Goal: Task Accomplishment & Management: Manage account settings

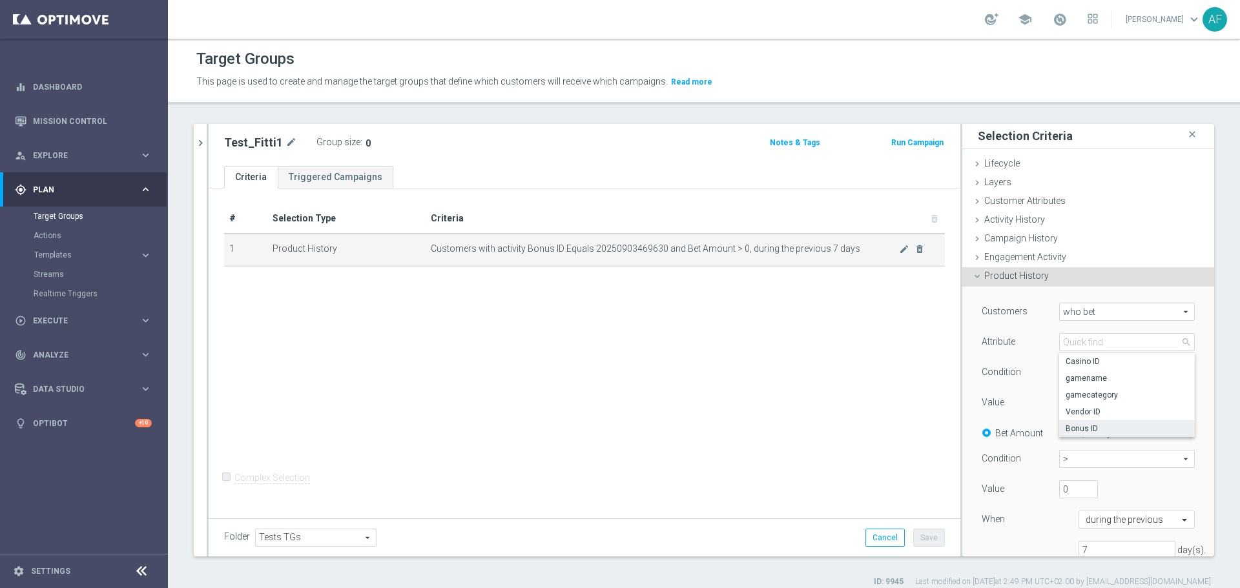
scroll to position [65, 0]
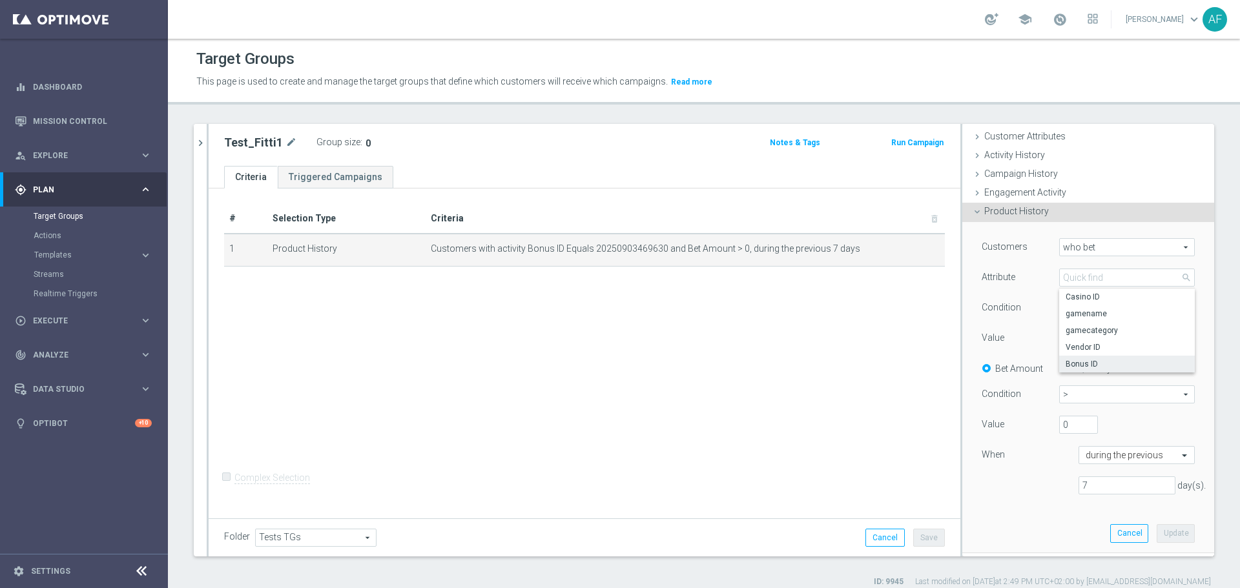
click at [986, 232] on div "Customers who bet who bet arrow_drop_down search Attribute Bonus ID Bonus ID ar…" at bounding box center [1088, 387] width 233 height 330
click at [1087, 246] on span "who bet" at bounding box center [1127, 247] width 134 height 17
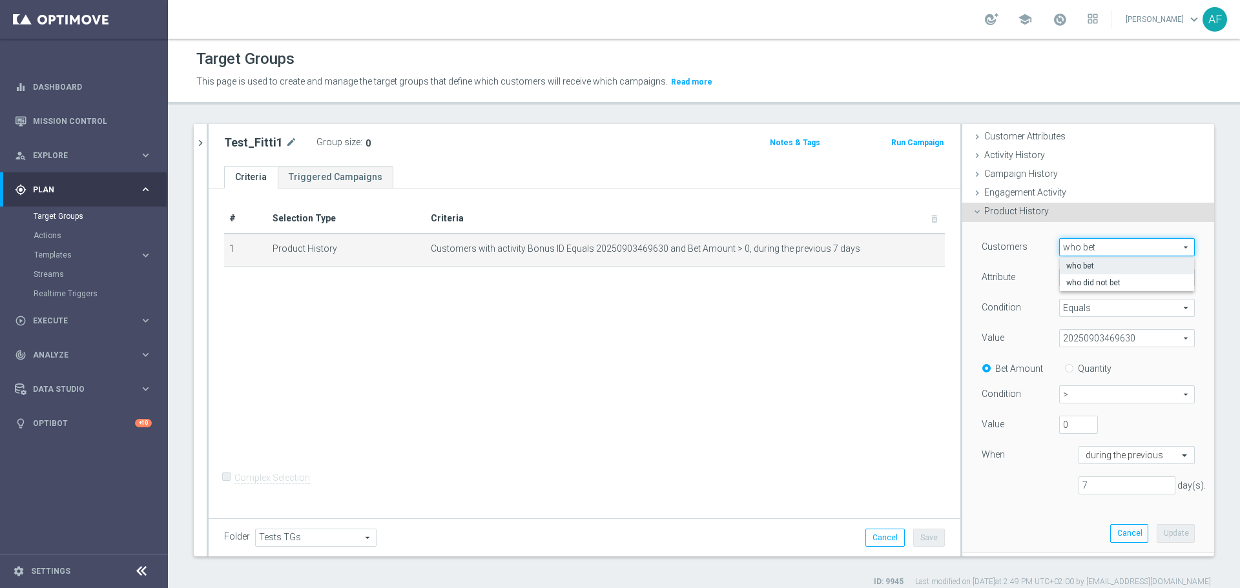
click at [1084, 264] on span "who bet" at bounding box center [1126, 266] width 121 height 10
click at [1083, 251] on span "who bet" at bounding box center [1127, 247] width 134 height 17
click at [1077, 267] on span "who bet" at bounding box center [1126, 266] width 121 height 10
click at [1070, 249] on span "who bet" at bounding box center [1127, 247] width 134 height 17
drag, startPoint x: 1032, startPoint y: 262, endPoint x: 1042, endPoint y: 280, distance: 20.8
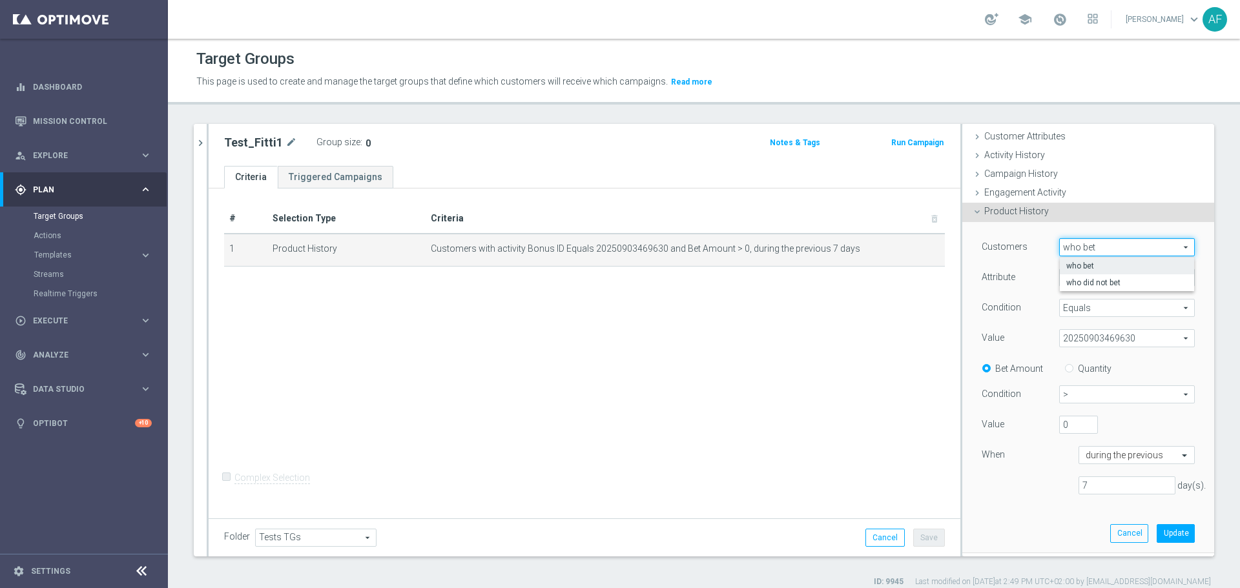
click at [1032, 264] on div "Customers who bet who bet arrow_drop_down search who bet who did not bet Attrib…" at bounding box center [1088, 371] width 213 height 267
drag, startPoint x: 1070, startPoint y: 281, endPoint x: 1070, endPoint y: 287, distance: 6.5
click at [1070, 281] on span "Bonus ID" at bounding box center [1127, 277] width 134 height 17
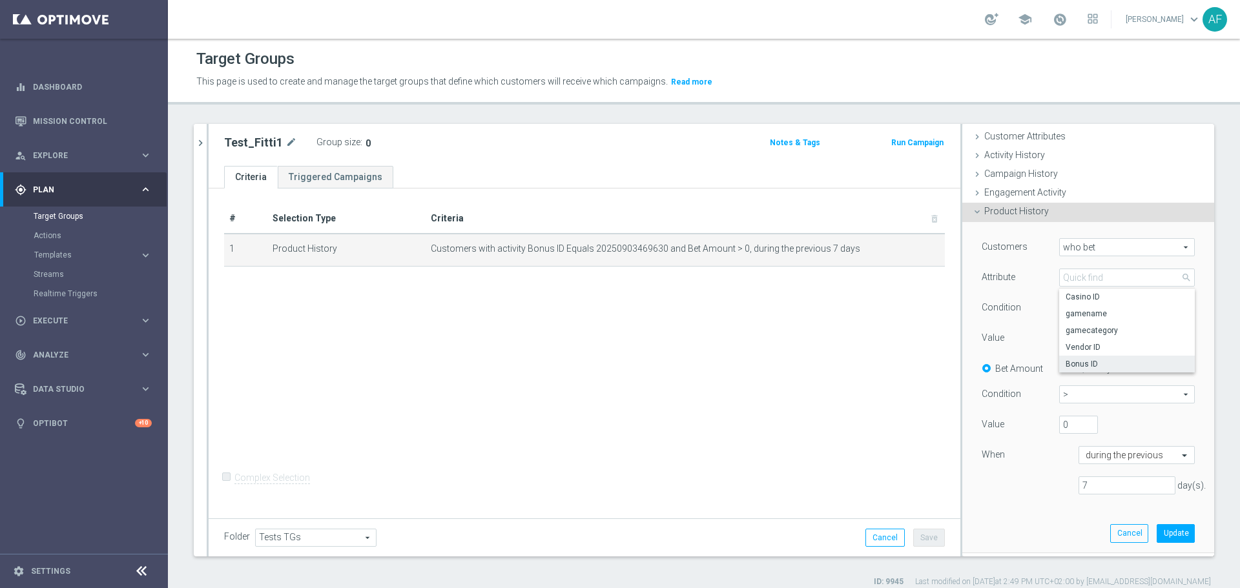
click at [1084, 364] on span "Bonus ID" at bounding box center [1127, 364] width 123 height 10
click at [1082, 309] on span "Equals" at bounding box center [1127, 308] width 134 height 17
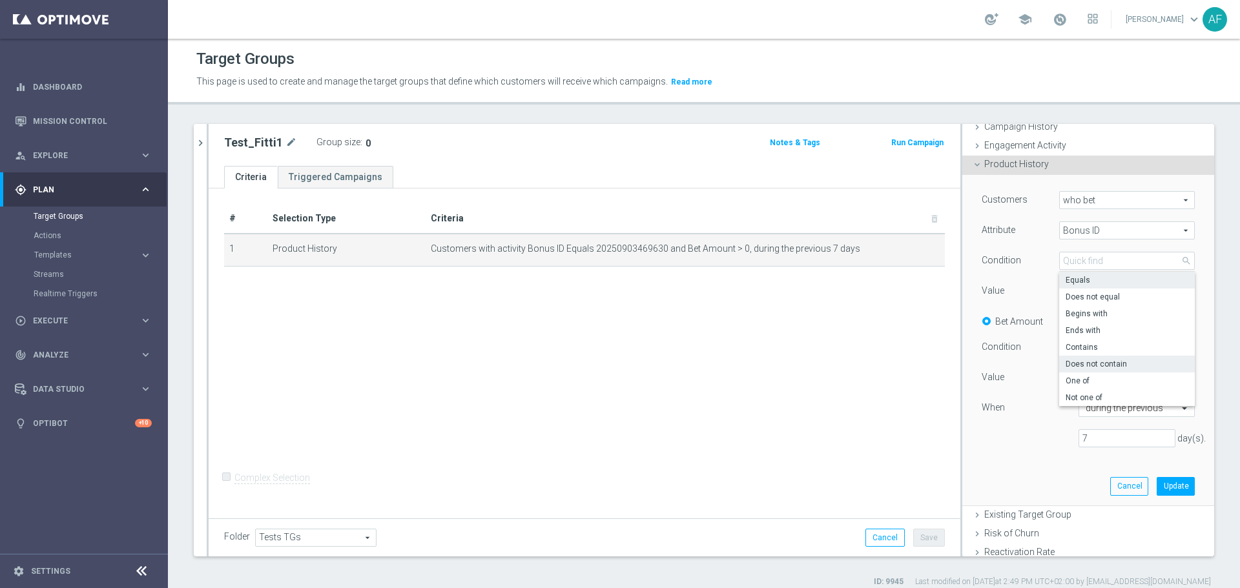
scroll to position [129, 0]
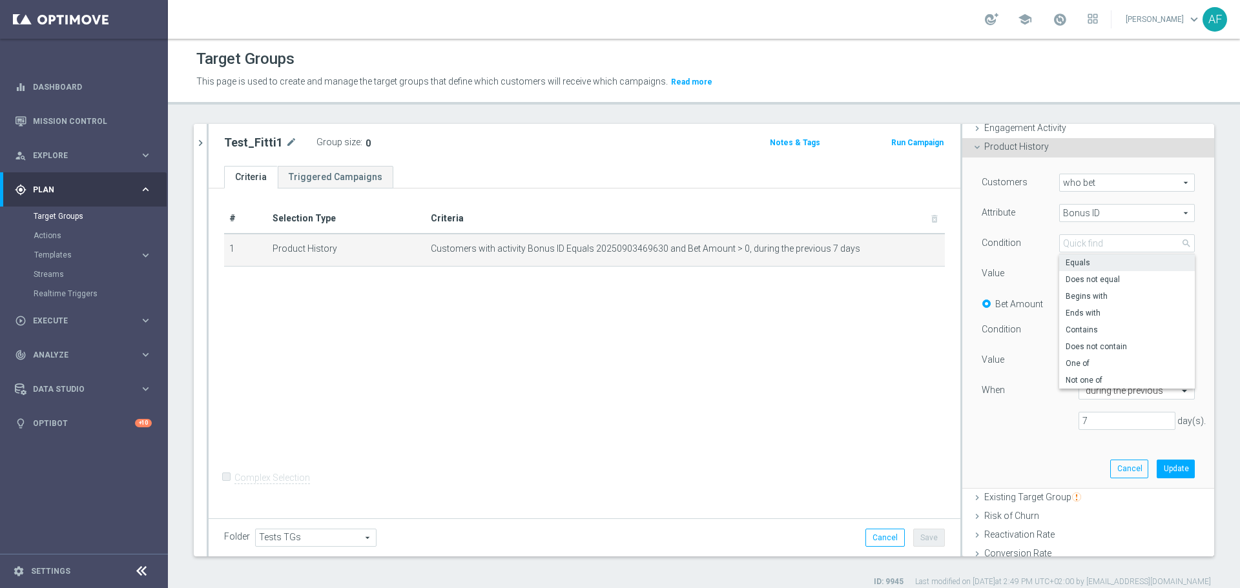
click at [1032, 240] on div "Condition" at bounding box center [1011, 244] width 78 height 21
click at [1096, 276] on span "20250903469630" at bounding box center [1127, 273] width 134 height 17
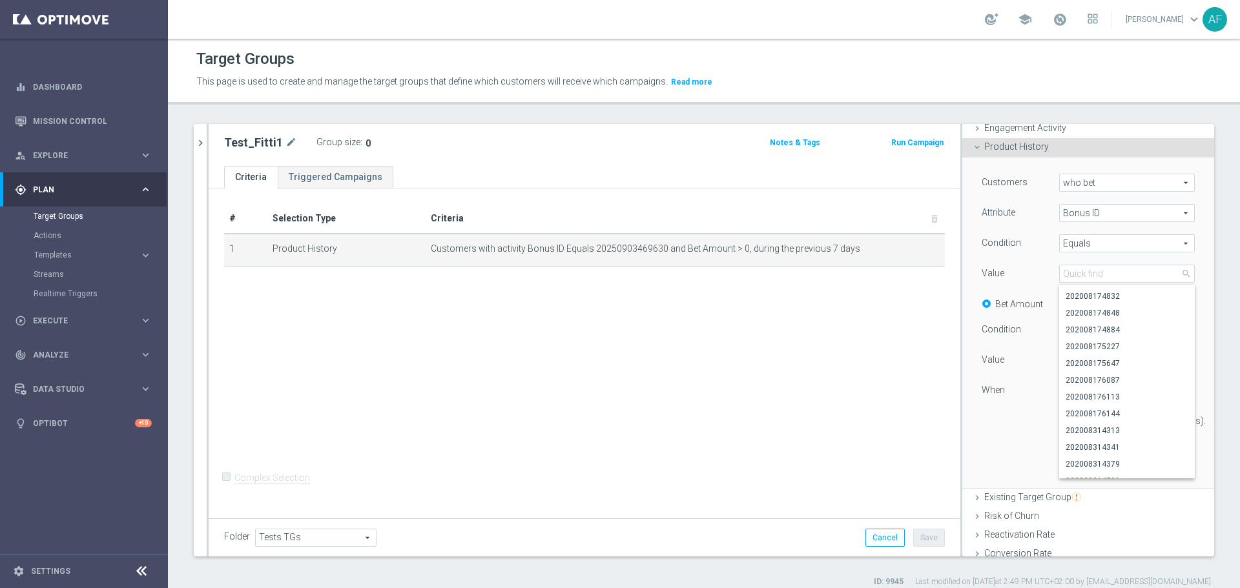
scroll to position [0, 0]
drag, startPoint x: 1031, startPoint y: 273, endPoint x: 1039, endPoint y: 273, distance: 7.8
click at [1032, 273] on div "Value" at bounding box center [1011, 275] width 78 height 21
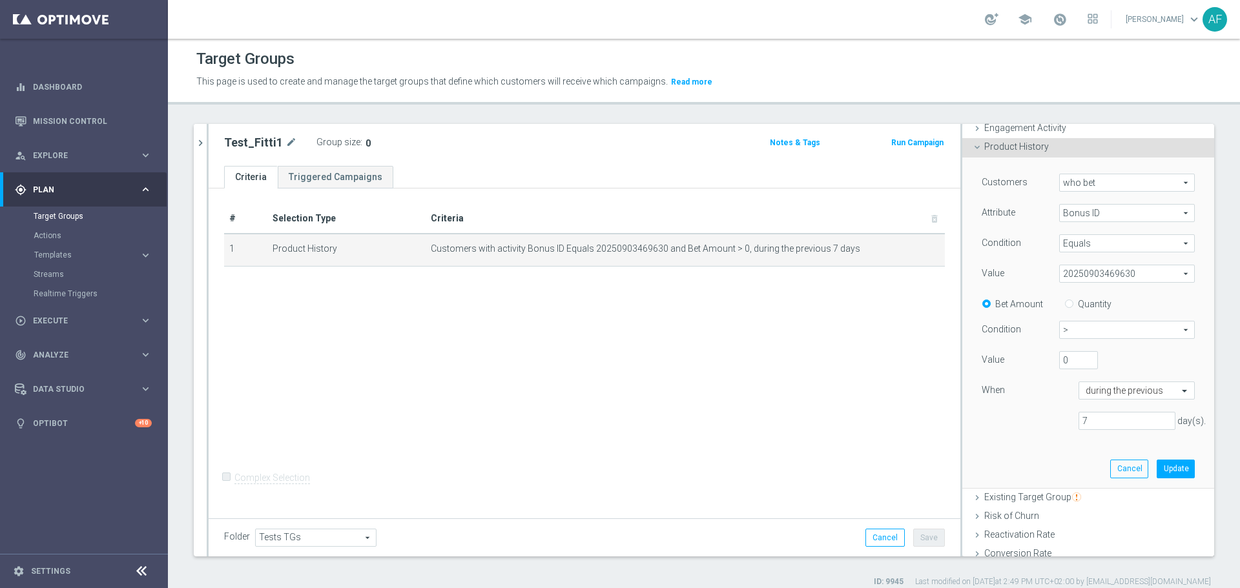
click at [1066, 275] on span "20250903469630" at bounding box center [1127, 273] width 134 height 17
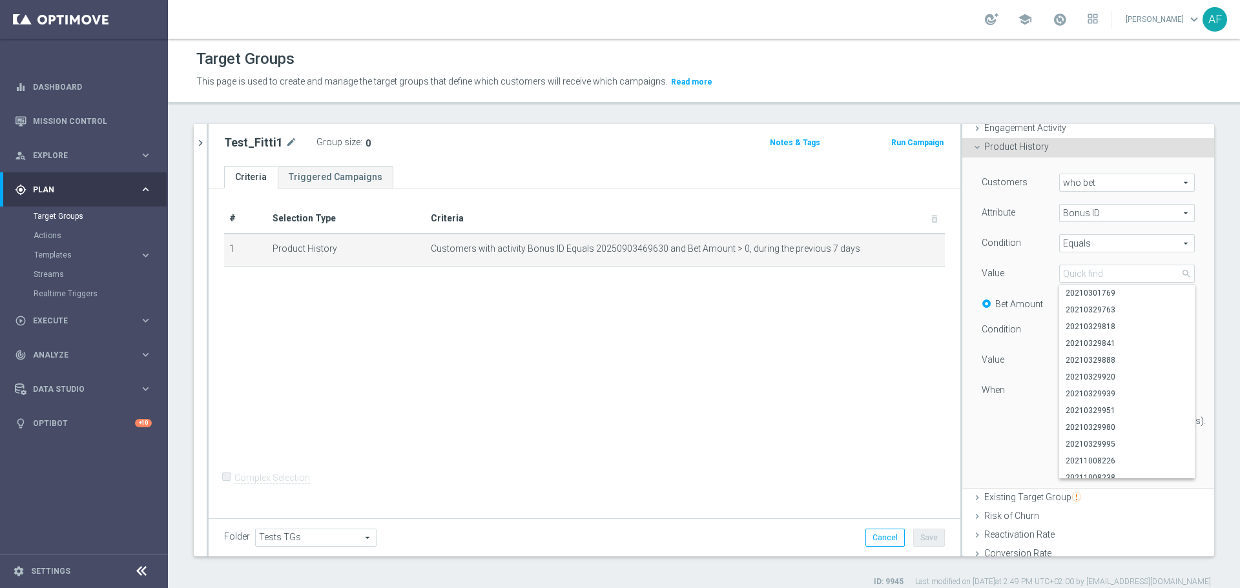
click at [1033, 275] on div "Value" at bounding box center [1011, 275] width 78 height 21
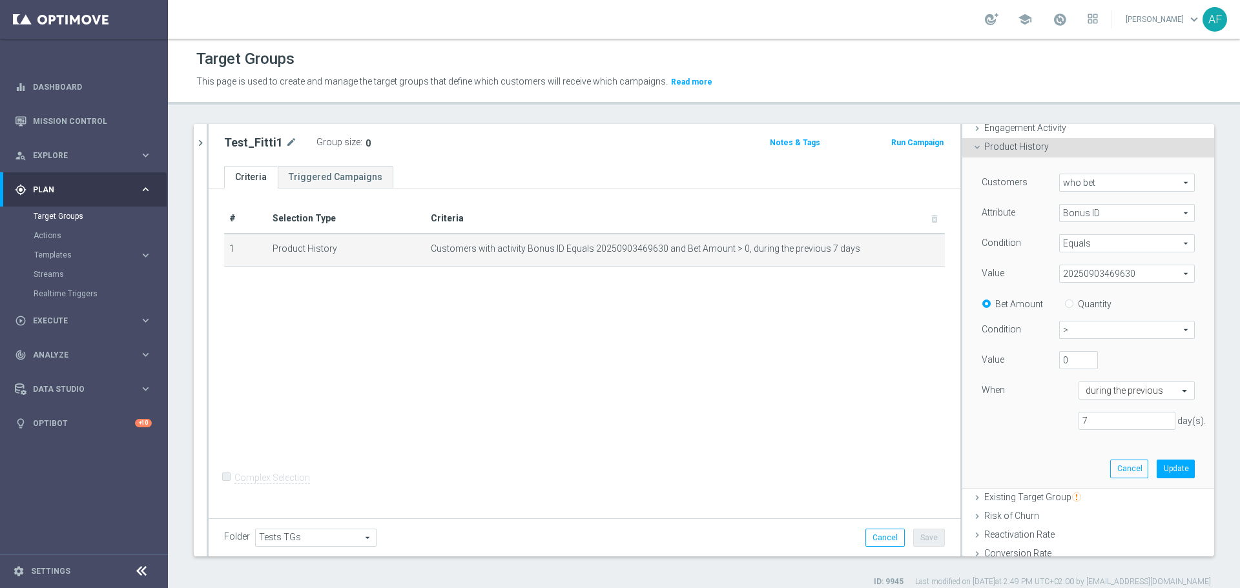
click at [1065, 275] on span "20250903469630" at bounding box center [1127, 273] width 134 height 17
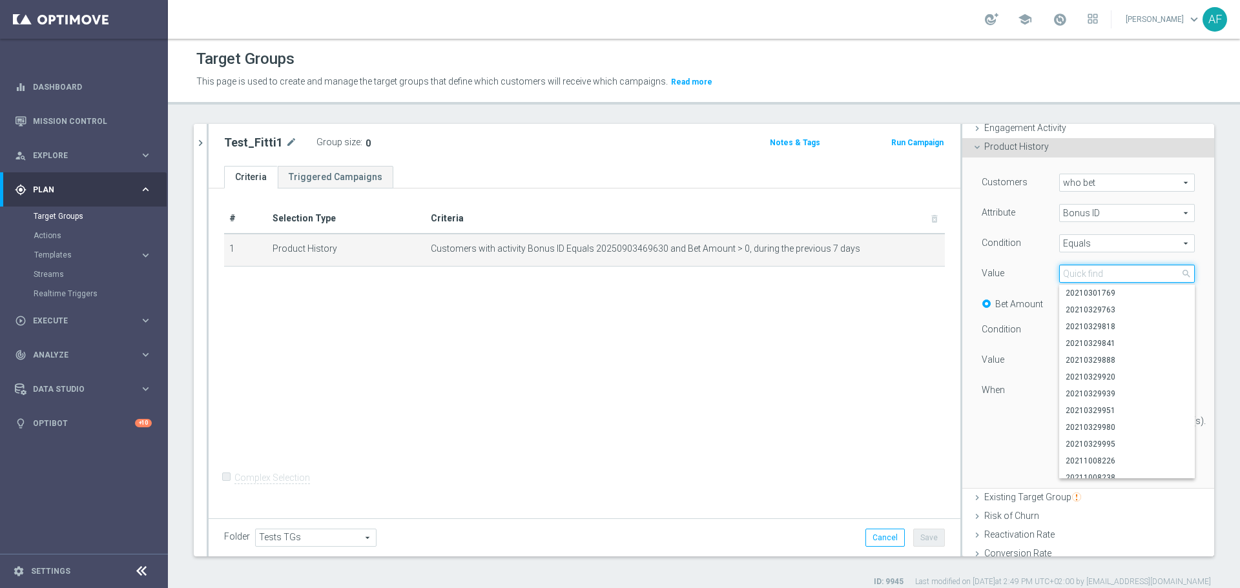
click at [1063, 273] on input "search" at bounding box center [1127, 274] width 136 height 18
click at [1050, 273] on div "20250903469630 20250903469630 arrow_drop_down search 20210301769 20210329763 20…" at bounding box center [1127, 274] width 155 height 18
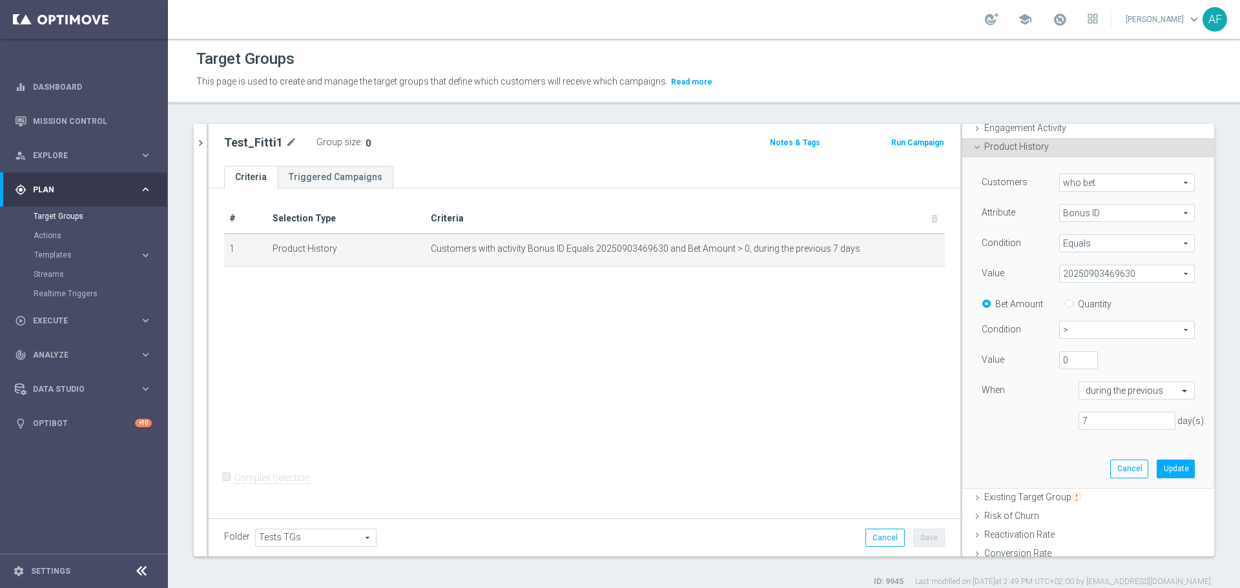
click at [1065, 274] on span "20250903469630" at bounding box center [1127, 273] width 134 height 17
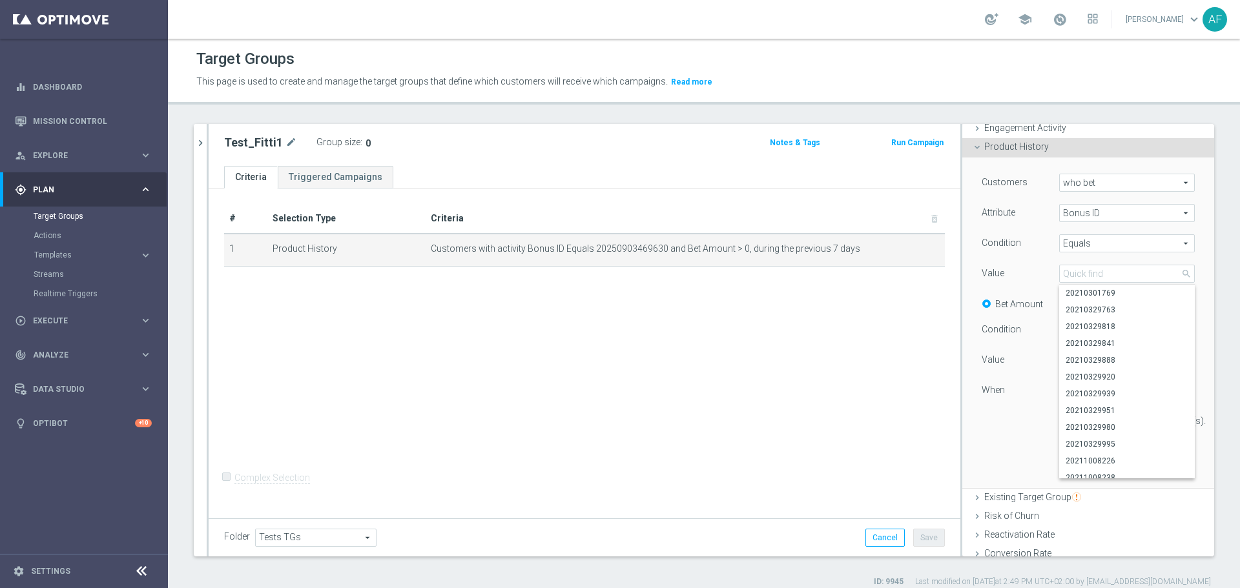
click at [1023, 278] on div "Value" at bounding box center [1011, 275] width 78 height 21
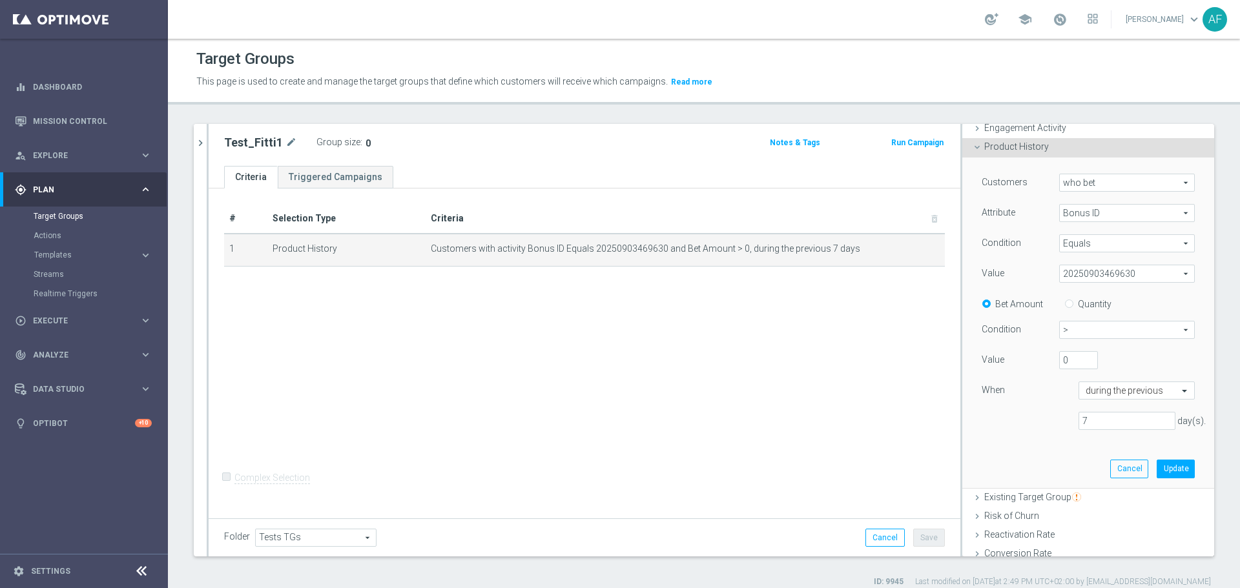
click at [1076, 275] on span "20250903469630" at bounding box center [1127, 273] width 134 height 17
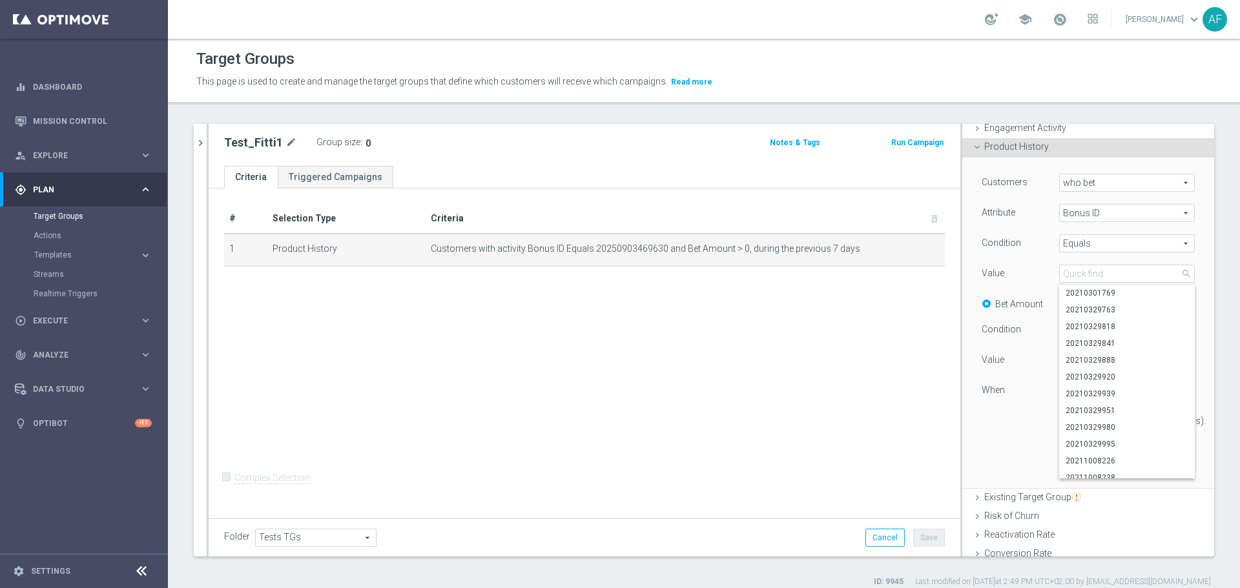
click at [1026, 282] on div "Value" at bounding box center [1011, 275] width 78 height 21
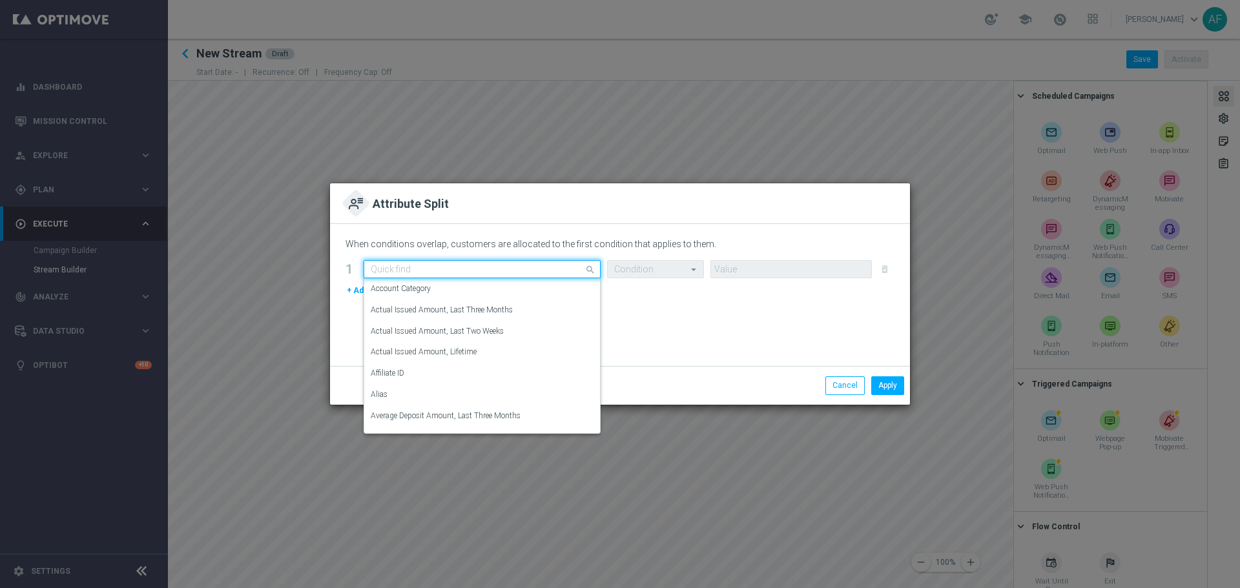
scroll to position [112, 0]
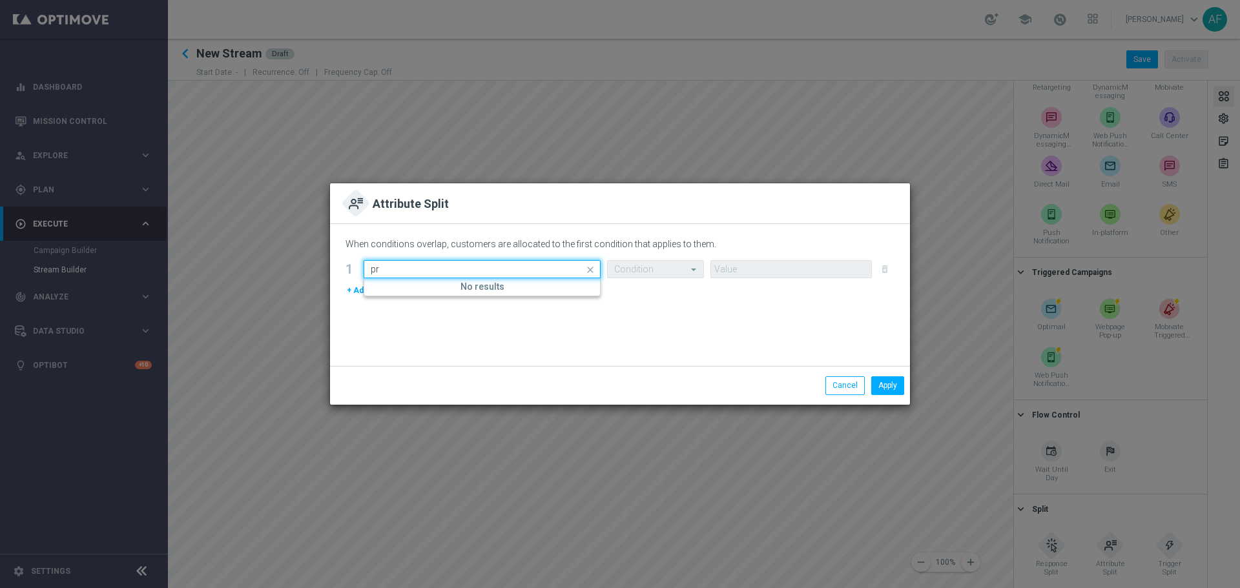
type input "p"
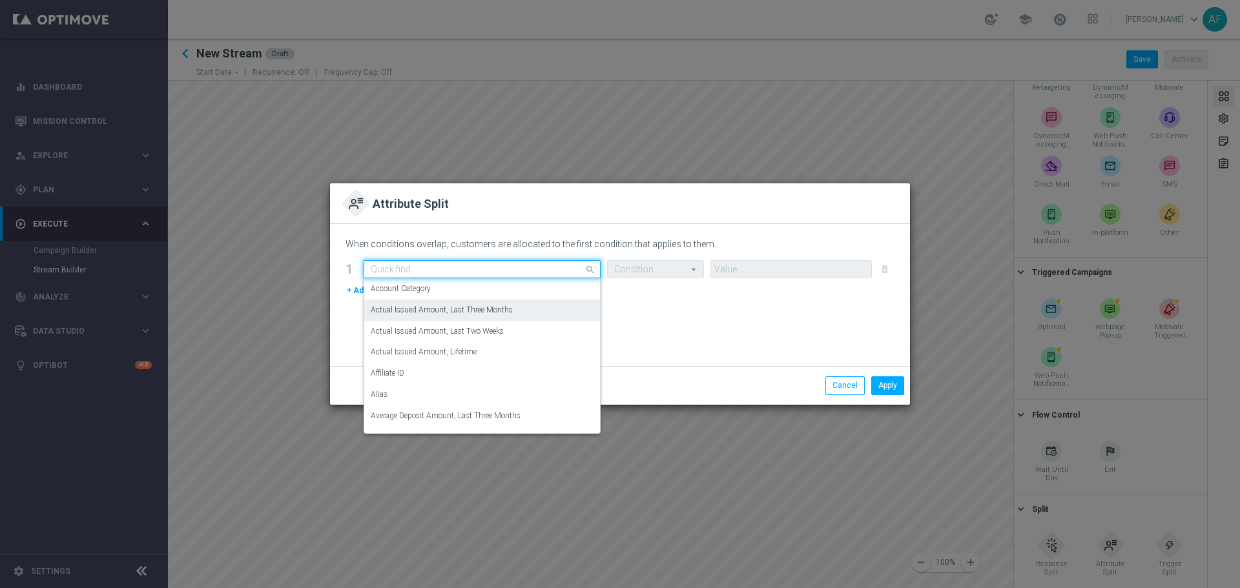
click at [700, 319] on div "When conditions overlap, customers are allocated to the first condition that ap…" at bounding box center [620, 295] width 580 height 142
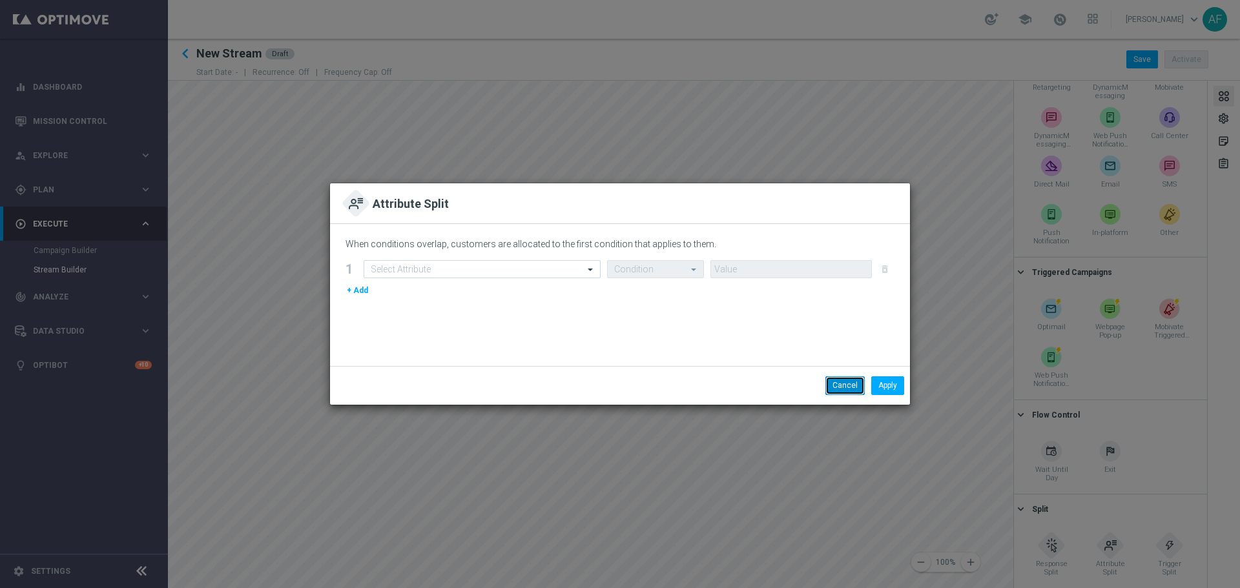
click at [848, 381] on button "Cancel" at bounding box center [845, 386] width 39 height 18
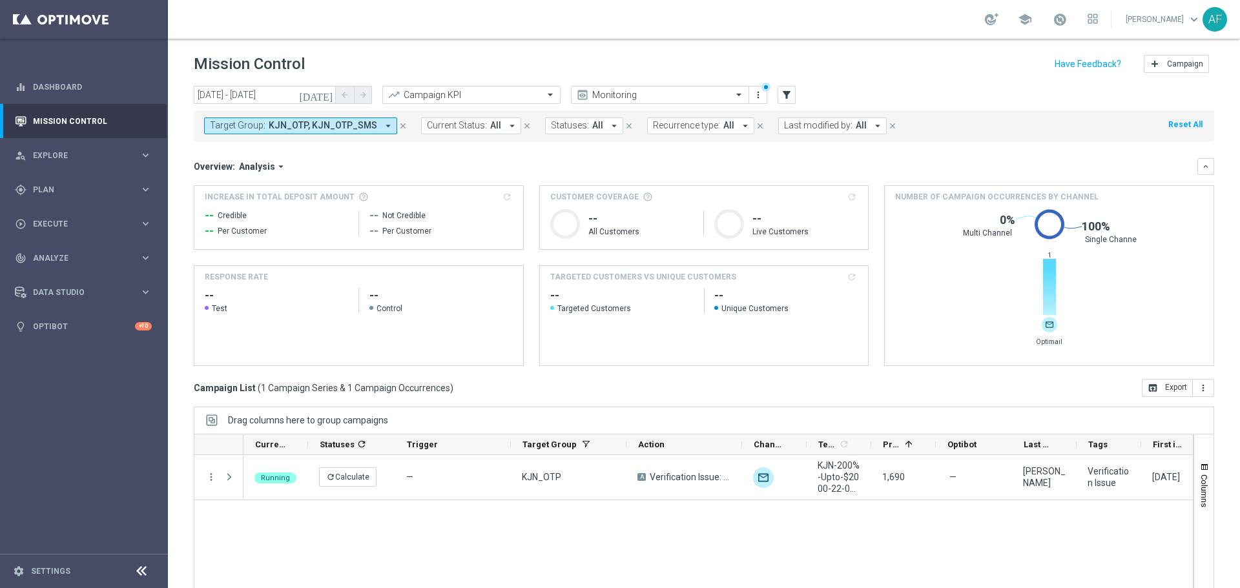
click at [127, 154] on span "Explore" at bounding box center [86, 156] width 107 height 8
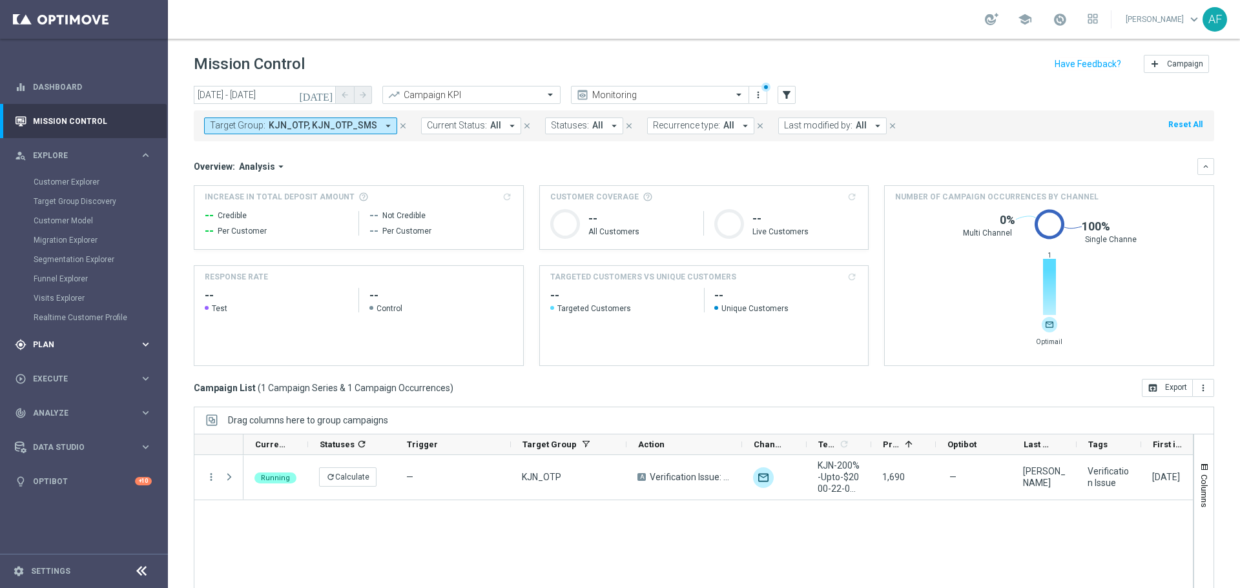
click at [75, 342] on span "Plan" at bounding box center [86, 345] width 107 height 8
click at [58, 216] on link "Target Groups" at bounding box center [84, 216] width 101 height 10
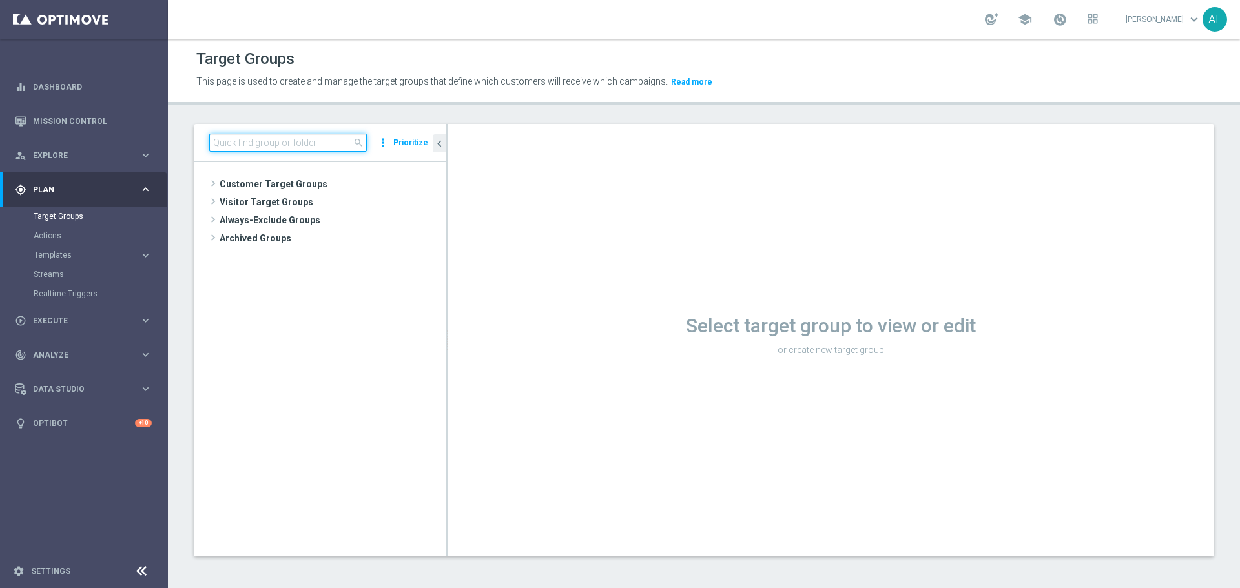
click at [322, 143] on input at bounding box center [288, 143] width 158 height 18
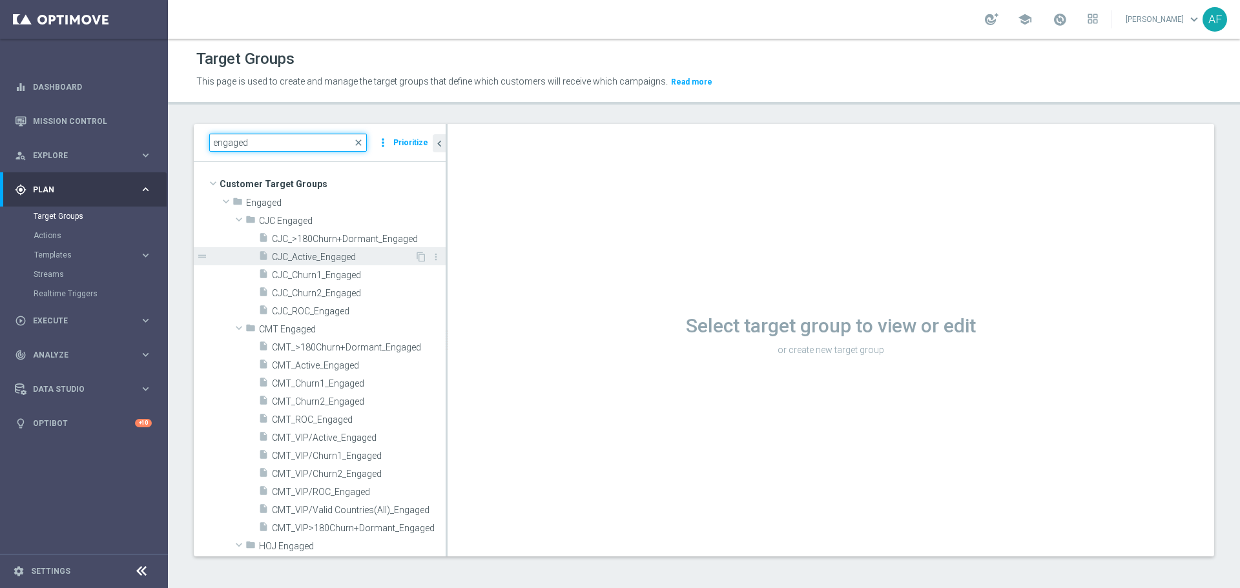
type input "engaged"
click at [352, 259] on span "CJC_Active_Engaged" at bounding box center [343, 257] width 143 height 11
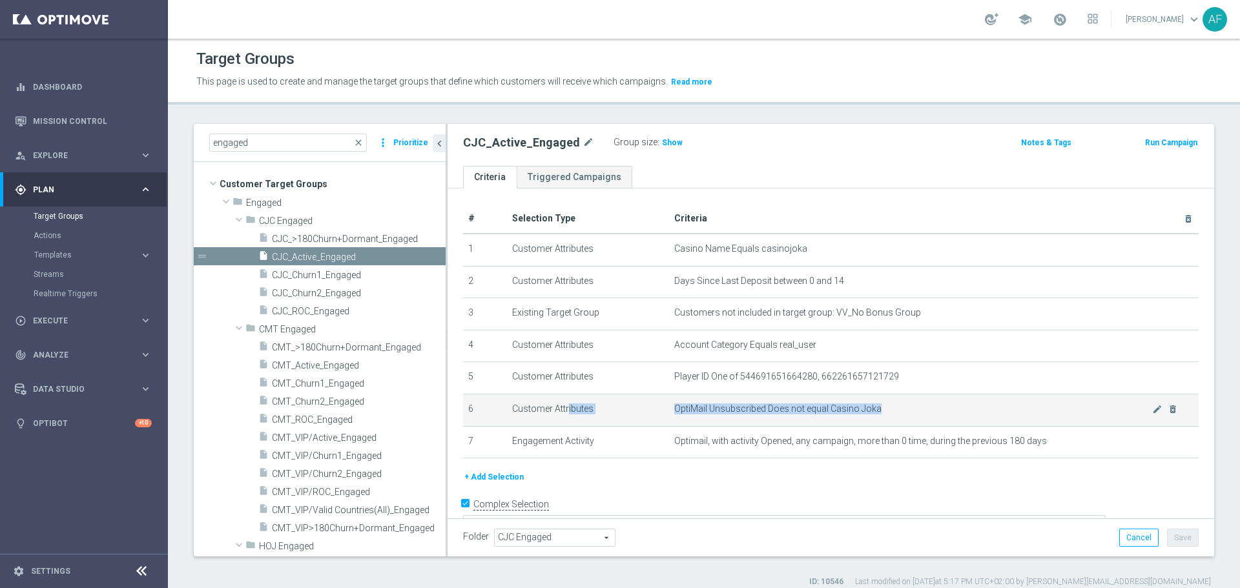
drag, startPoint x: 511, startPoint y: 411, endPoint x: 877, endPoint y: 417, distance: 365.7
click at [879, 417] on tr "6 Customer Attributes OptiMail Unsubscribed Does not equal Casino Joka mode_edi…" at bounding box center [831, 410] width 736 height 32
copy tr "Customer Attributes OptiMail Unsubscribed Does not equal Casino Joka"
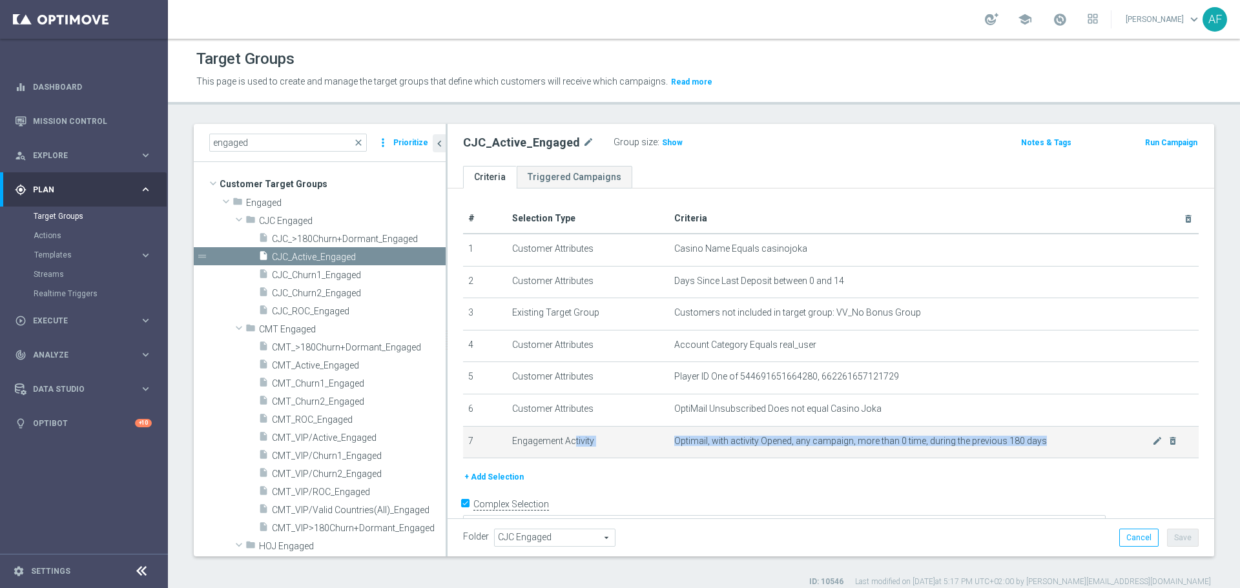
drag, startPoint x: 512, startPoint y: 442, endPoint x: 1118, endPoint y: 445, distance: 605.3
click at [1118, 445] on tr "7 Engagement Activity Optimail, with activity Opened, any campaign, more than 0…" at bounding box center [831, 442] width 736 height 32
copy tr "Engagement Activity Optimail, with activity Opened, any campaign, more than 0 t…"
